Goal: Navigation & Orientation: Find specific page/section

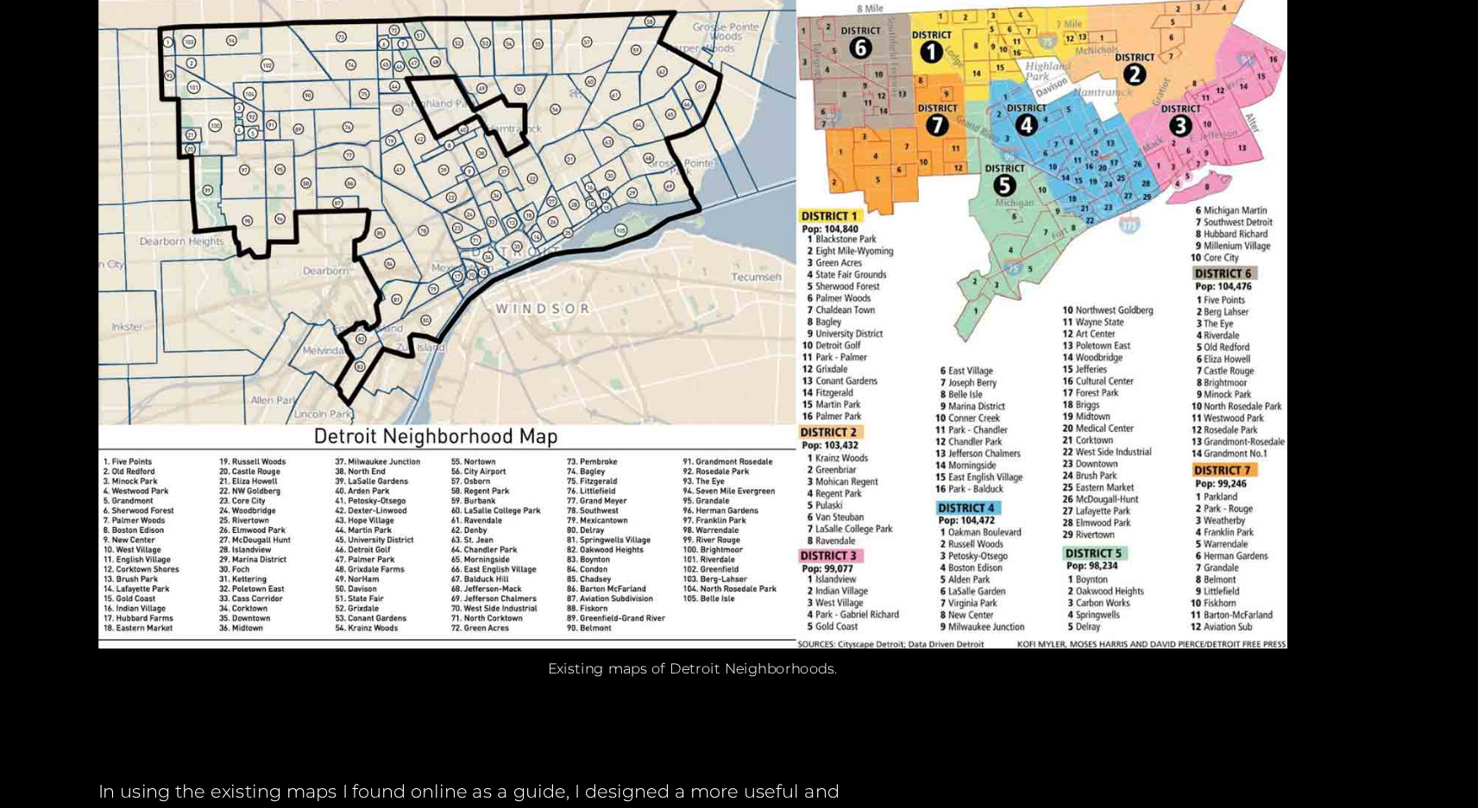
scroll to position [1146, 0]
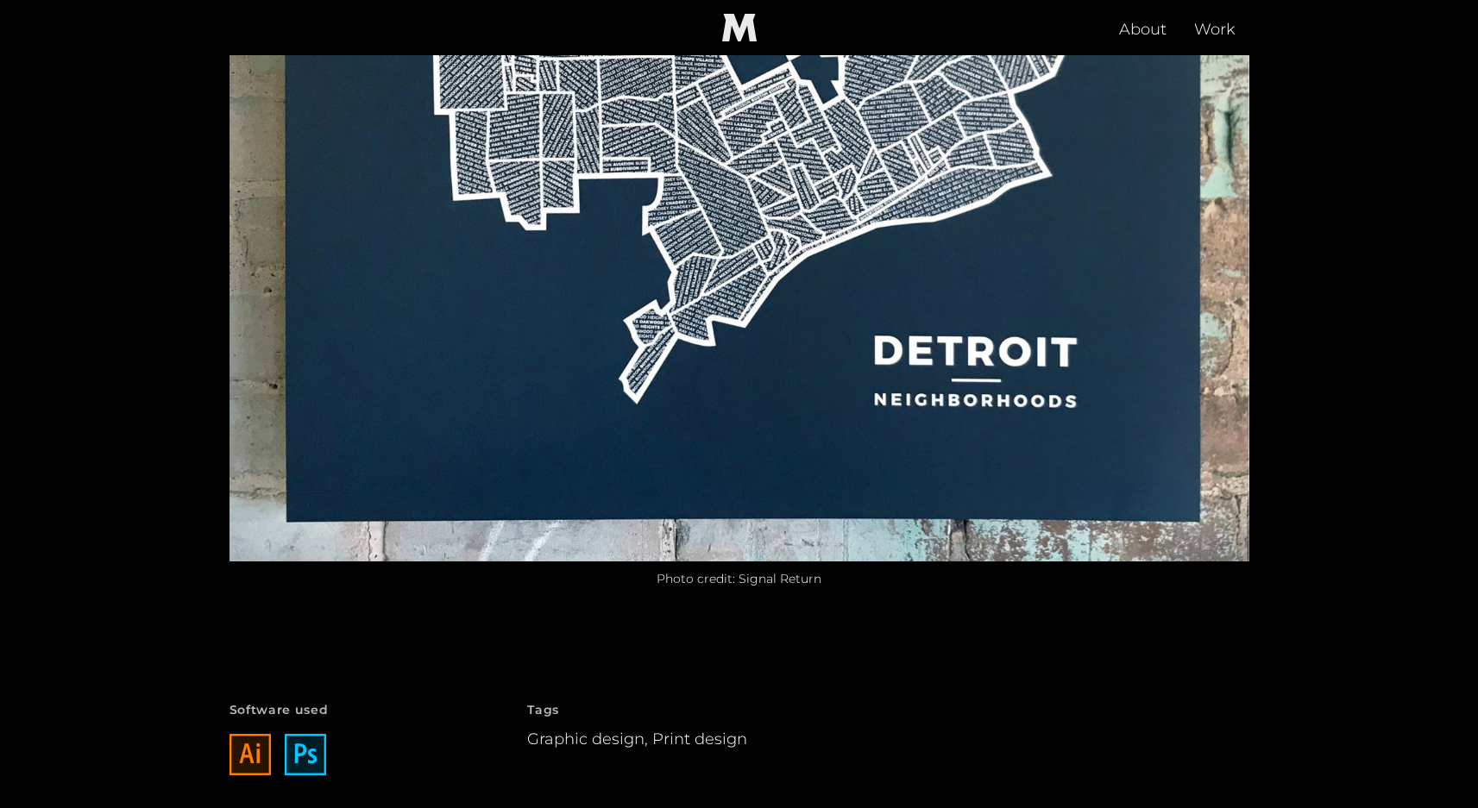
scroll to position [3801, 0]
